Goal: Go to known website: Access a specific website the user already knows

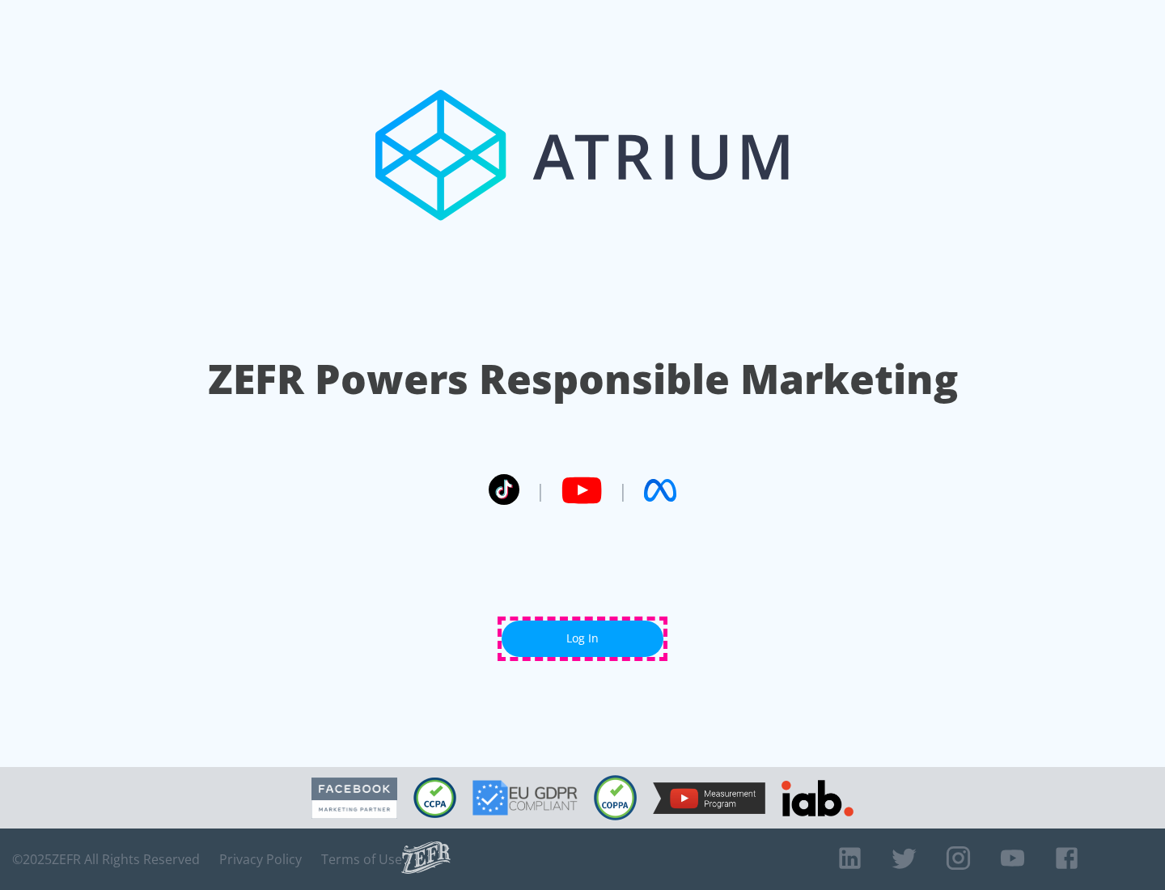
click at [582, 638] on link "Log In" at bounding box center [582, 638] width 162 height 36
